Goal: Transaction & Acquisition: Purchase product/service

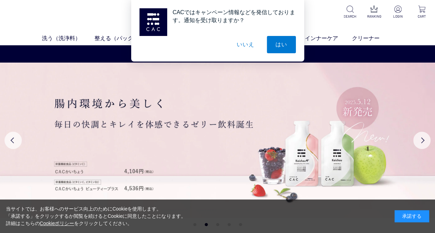
click at [243, 43] on button "いいえ" at bounding box center [245, 44] width 35 height 17
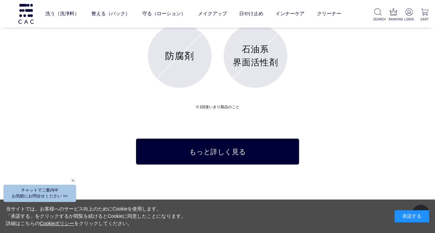
scroll to position [2497, 0]
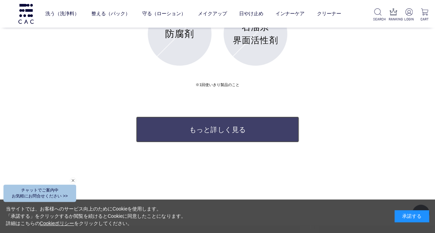
click at [229, 132] on link "もっと詳しく見る" at bounding box center [217, 130] width 163 height 26
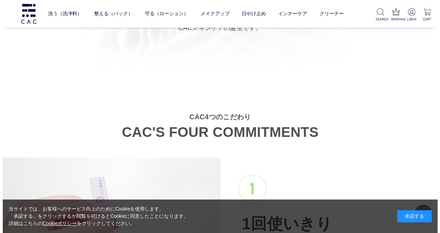
scroll to position [628, 0]
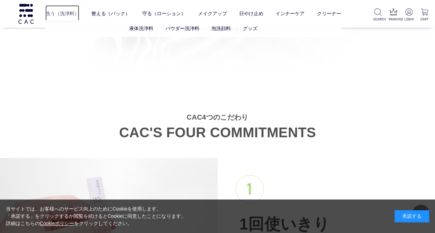
click at [73, 15] on link "洗う（洗浄料）" at bounding box center [62, 13] width 34 height 17
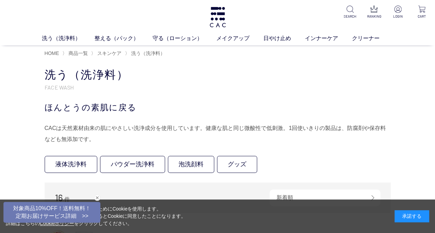
scroll to position [80, 0]
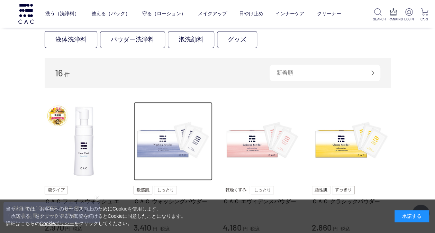
click at [156, 130] on img at bounding box center [172, 141] width 79 height 79
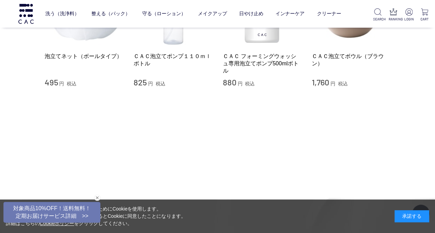
scroll to position [638, 0]
